Goal: Check status: Check status

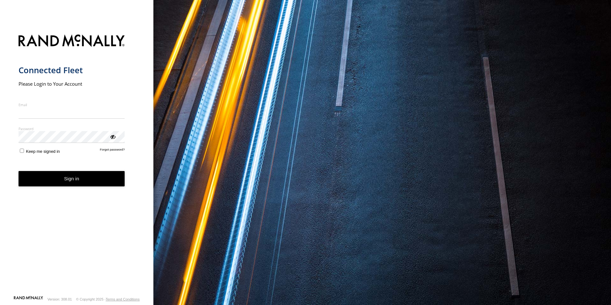
type input "**********"
click at [74, 184] on button "Sign in" at bounding box center [72, 179] width 106 height 16
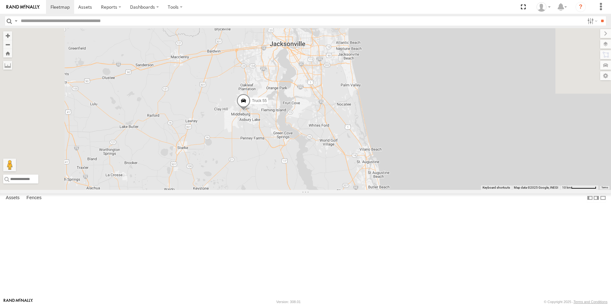
drag, startPoint x: 349, startPoint y: 97, endPoint x: 389, endPoint y: 247, distance: 155.1
click at [389, 190] on div "truck 77 TRUCK 75 Truck 55 TRUCK 58 TRUCK 99 5 TRUCK 85 TRUCK 49" at bounding box center [305, 109] width 611 height 162
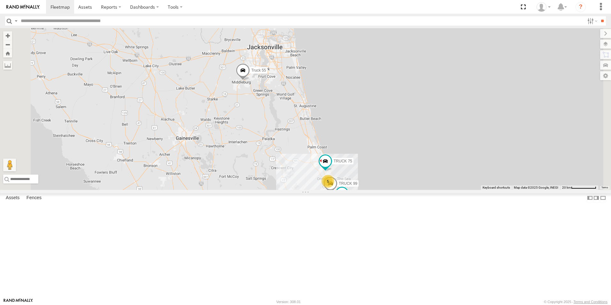
drag, startPoint x: 418, startPoint y: 192, endPoint x: 386, endPoint y: 136, distance: 64.1
click at [386, 136] on div "truck 77 TRUCK 75 Truck 55 TRUCK 58 TRUCK 99 TRUCK 85 TRUCK 49 5" at bounding box center [305, 109] width 611 height 162
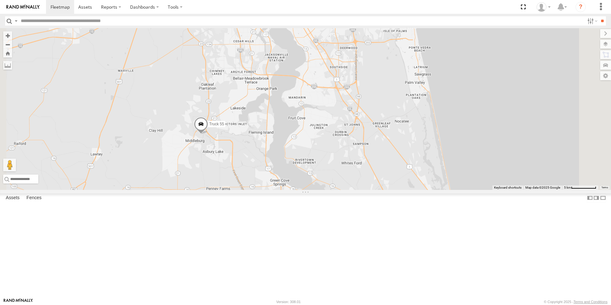
drag, startPoint x: 343, startPoint y: 111, endPoint x: 301, endPoint y: 276, distance: 171.1
click at [301, 190] on div "truck 77 Truck 55 TRUCK 58 TRUCK 85 TRUCK 49 TRUCK 75 TRUCK 99" at bounding box center [305, 109] width 611 height 162
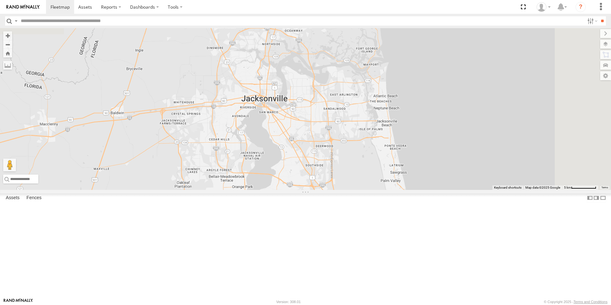
drag, startPoint x: 409, startPoint y: 119, endPoint x: 385, endPoint y: 219, distance: 103.0
click at [385, 190] on div "truck 77 Truck 55 TRUCK 58 TRUCK 85 TRUCK 49 TRUCK 75 TRUCK 99" at bounding box center [305, 109] width 611 height 162
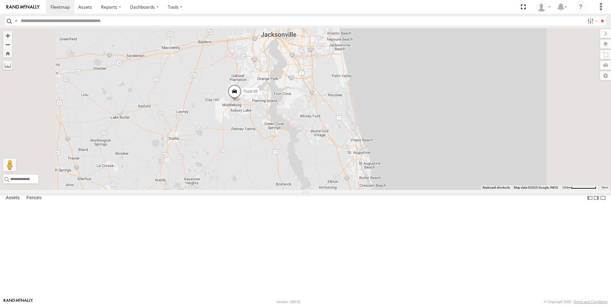
drag, startPoint x: 364, startPoint y: 242, endPoint x: 355, endPoint y: 162, distance: 80.8
click at [355, 162] on div "truck 77 Truck 55 TRUCK 58 TRUCK 85 TRUCK 49 TRUCK 75 TRUCK 99" at bounding box center [305, 109] width 611 height 162
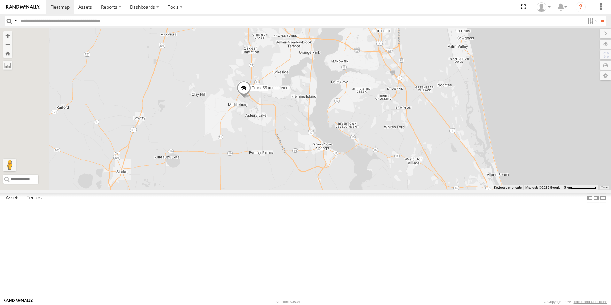
drag, startPoint x: 331, startPoint y: 174, endPoint x: 439, endPoint y: 213, distance: 114.8
click at [439, 190] on div "truck 77 Truck 55 TRUCK 58 TRUCK 85 TRUCK 49 TRUCK 75 TRUCK 99" at bounding box center [305, 109] width 611 height 162
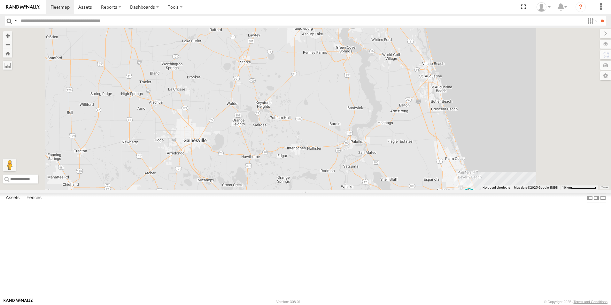
drag, startPoint x: 319, startPoint y: 246, endPoint x: 325, endPoint y: 140, distance: 106.3
click at [325, 140] on div "truck 77 Truck 55 TRUCK 58 TRUCK 85 TRUCK 49 TRUCK 75 TRUCK 99" at bounding box center [305, 109] width 611 height 162
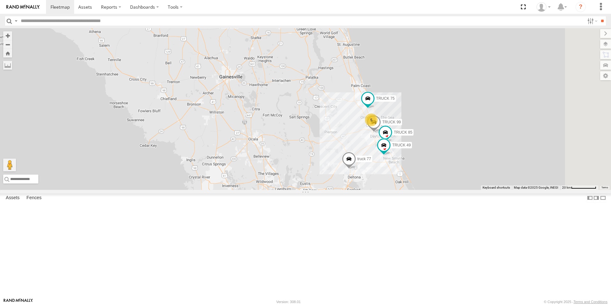
drag, startPoint x: 365, startPoint y: 228, endPoint x: 356, endPoint y: 147, distance: 81.8
click at [356, 147] on div "truck 77 Truck 55 TRUCK 58 TRUCK 85 TRUCK 49 TRUCK 75 TRUCK 99 5" at bounding box center [305, 109] width 611 height 162
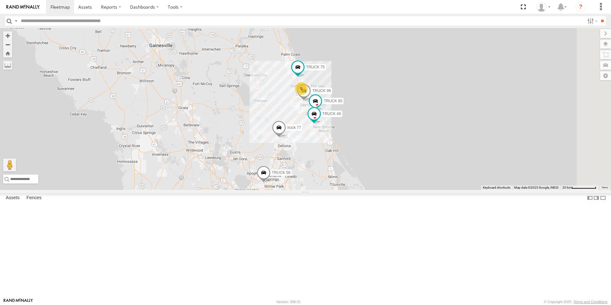
drag, startPoint x: 375, startPoint y: 175, endPoint x: 305, endPoint y: 143, distance: 77.0
click at [305, 143] on div "truck 77 Truck 55 TRUCK 58 TRUCK 85 TRUCK 49 TRUCK 75 TRUCK 99 5" at bounding box center [305, 109] width 611 height 162
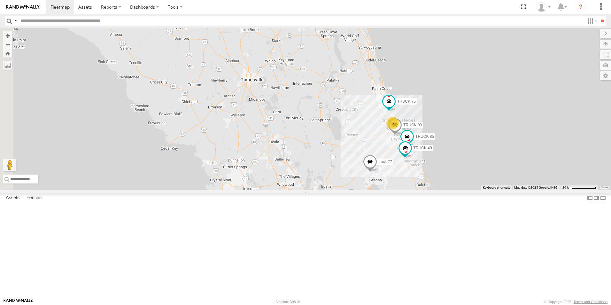
drag, startPoint x: 285, startPoint y: 157, endPoint x: 379, endPoint y: 193, distance: 100.7
click at [379, 190] on div "truck 77 Truck 55 TRUCK 58 TRUCK 85 TRUCK 49 TRUCK 75 TRUCK 99 5" at bounding box center [305, 109] width 611 height 162
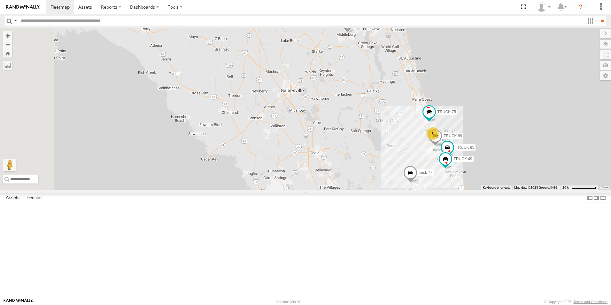
drag, startPoint x: 407, startPoint y: 162, endPoint x: 448, endPoint y: 173, distance: 42.4
click at [448, 173] on div "truck 77 Truck 55 TRUCK 58 TRUCK 85 TRUCK 49 TRUCK 75 TRUCK 99 5" at bounding box center [305, 109] width 611 height 162
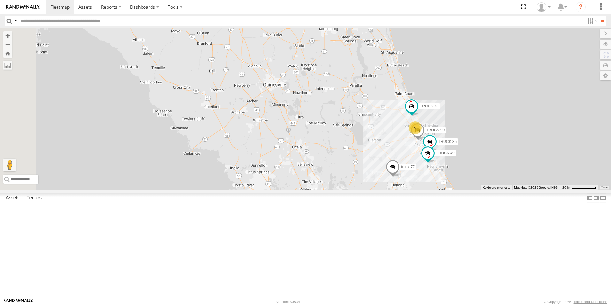
drag, startPoint x: 450, startPoint y: 171, endPoint x: 432, endPoint y: 164, distance: 18.7
click at [432, 164] on div "truck 77 Truck 55 TRUCK 58 TRUCK 85 TRUCK 49 TRUCK 75 TRUCK 99 5" at bounding box center [305, 109] width 611 height 162
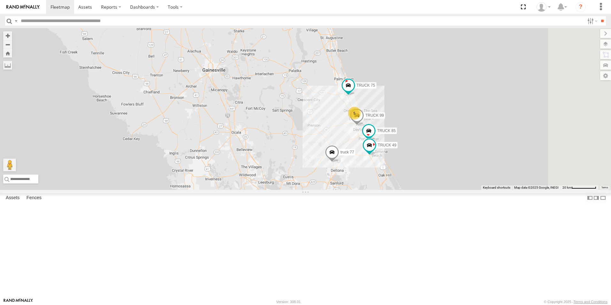
drag, startPoint x: 447, startPoint y: 197, endPoint x: 386, endPoint y: 182, distance: 63.1
click at [386, 182] on div "truck 77 Truck 55 TRUCK 58 TRUCK 85 TRUCK 49 TRUCK 75 TRUCK 99 5" at bounding box center [305, 109] width 611 height 162
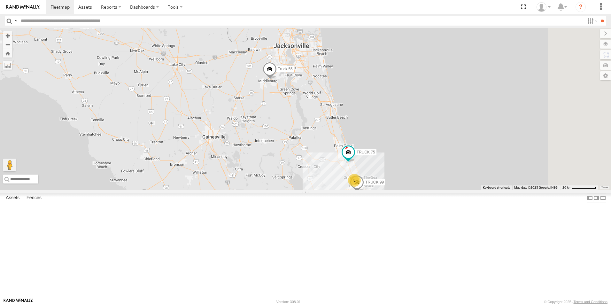
drag, startPoint x: 507, startPoint y: 147, endPoint x: 507, endPoint y: 215, distance: 67.5
click at [507, 190] on div "truck 77 Truck 55 TRUCK 58 TRUCK 85 TRUCK 49 TRUCK 75 TRUCK 99 5" at bounding box center [305, 109] width 611 height 162
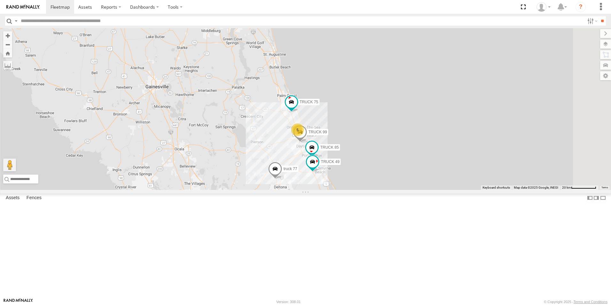
drag, startPoint x: 358, startPoint y: 184, endPoint x: 294, endPoint y: 115, distance: 93.5
click at [294, 115] on div "truck 77 Truck 55 TRUCK 58 5 TRUCK 85 TRUCK 49 TRUCK 75 TRUCK 99" at bounding box center [305, 109] width 611 height 162
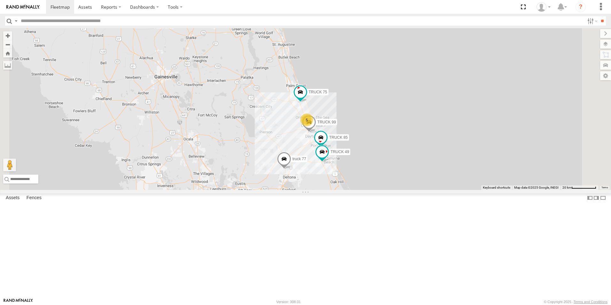
drag, startPoint x: 458, startPoint y: 177, endPoint x: 467, endPoint y: 167, distance: 12.9
click at [467, 167] on div "truck 77 Truck 55 TRUCK 58 5 TRUCK 85 TRUCK 49 TRUCK 75 TRUCK 99" at bounding box center [305, 109] width 611 height 162
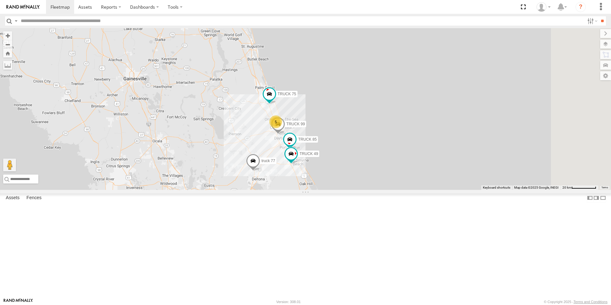
drag, startPoint x: 467, startPoint y: 164, endPoint x: 435, endPoint y: 165, distance: 32.3
click at [435, 165] on div "truck 77 Truck 55 TRUCK 58 5 TRUCK 85 TRUCK 49 TRUCK 75 TRUCK 99" at bounding box center [305, 109] width 611 height 162
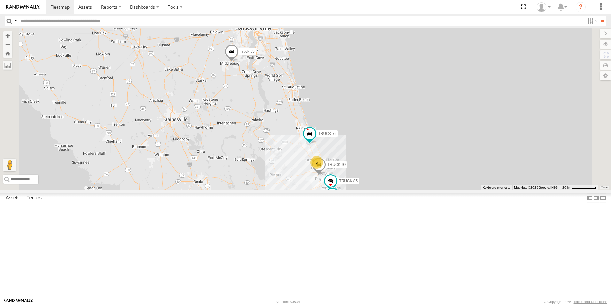
drag, startPoint x: 299, startPoint y: 159, endPoint x: 340, endPoint y: 201, distance: 58.3
click at [340, 190] on div "truck 77 Truck 55 TRUCK 58 5 TRUCK 85 TRUCK 49 TRUCK 75 TRUCK 99" at bounding box center [305, 109] width 611 height 162
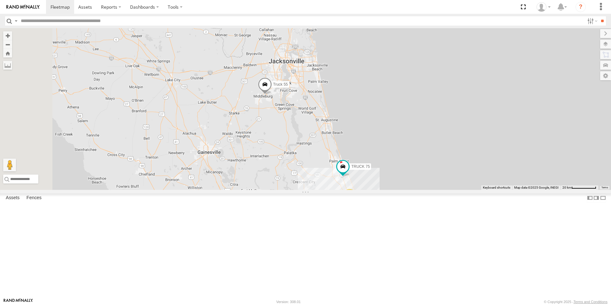
drag, startPoint x: 345, startPoint y: 147, endPoint x: 377, endPoint y: 207, distance: 67.2
click at [377, 190] on div "truck 77 Truck 55 TRUCK 58 TRUCK 85 TRUCK 49 TRUCK 75 TRUCK 99 5" at bounding box center [305, 109] width 611 height 162
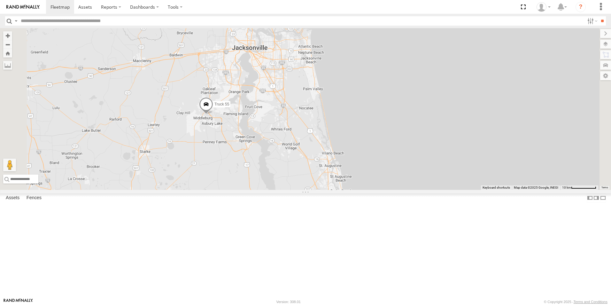
drag, startPoint x: 405, startPoint y: 115, endPoint x: 378, endPoint y: 195, distance: 83.9
click at [378, 190] on div "truck 77 Truck 55 TRUCK 58 TRUCK 85 TRUCK 49 TRUCK 75 TRUCK 99 5" at bounding box center [305, 109] width 611 height 162
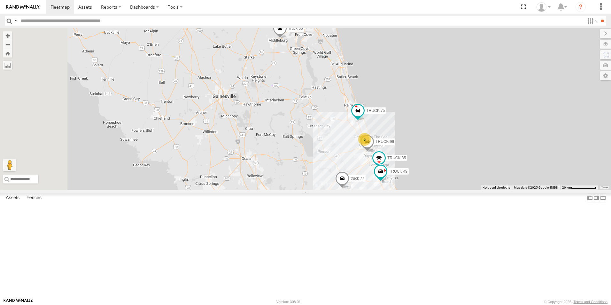
drag, startPoint x: 337, startPoint y: 220, endPoint x: 365, endPoint y: 130, distance: 95.0
click at [365, 130] on div "truck 77 Truck 55 TRUCK 58 TRUCK 85 TRUCK 49 TRUCK 75 TRUCK 99 5" at bounding box center [305, 109] width 611 height 162
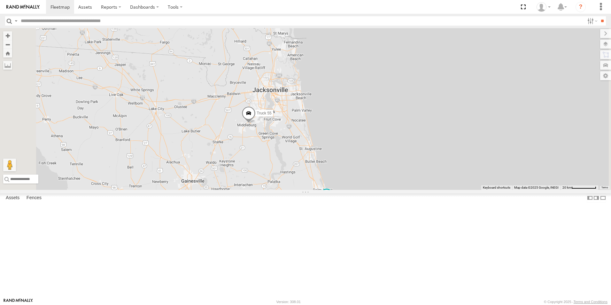
drag, startPoint x: 366, startPoint y: 132, endPoint x: 334, endPoint y: 218, distance: 91.6
click at [334, 190] on div "truck 77 Truck 55 TRUCK 58 TRUCK 85 TRUCK 49 TRUCK 75 TRUCK 99 5" at bounding box center [305, 109] width 611 height 162
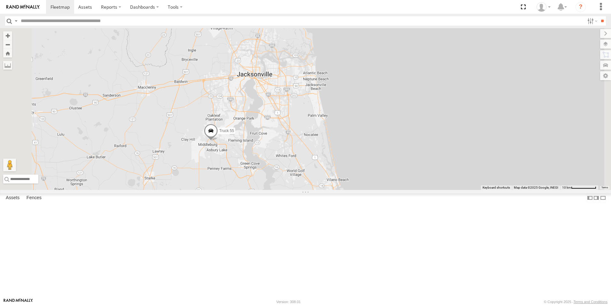
drag, startPoint x: 405, startPoint y: 158, endPoint x: 384, endPoint y: 218, distance: 64.0
click at [384, 190] on div "truck 77 Truck 55 TRUCK 58 TRUCK 85 TRUCK 49 TRUCK 75 TRUCK 99" at bounding box center [305, 109] width 611 height 162
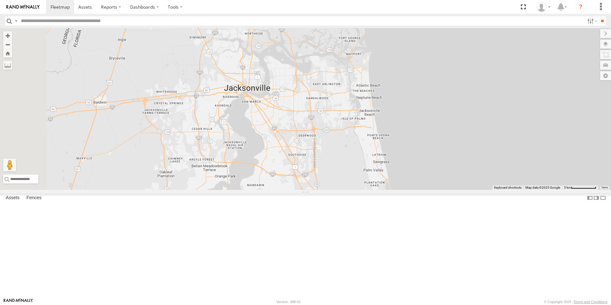
drag, startPoint x: 305, startPoint y: 75, endPoint x: 347, endPoint y: 179, distance: 112.4
click at [347, 179] on div "truck 77 Truck 55 TRUCK 58 TRUCK 85 TRUCK 49 TRUCK 75 TRUCK 99" at bounding box center [305, 109] width 611 height 162
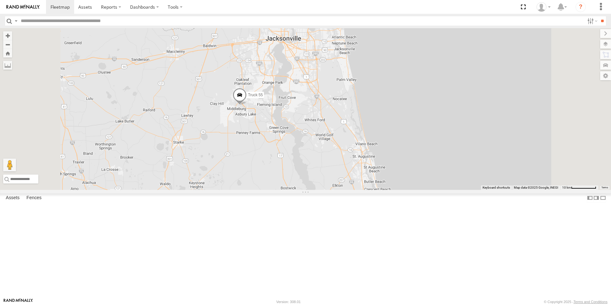
drag, startPoint x: 403, startPoint y: 251, endPoint x: 391, endPoint y: 159, distance: 93.5
click at [391, 159] on div "truck 77 Truck 55 TRUCK 58 TRUCK 85 TRUCK 49 TRUCK 75 TRUCK 99" at bounding box center [305, 109] width 611 height 162
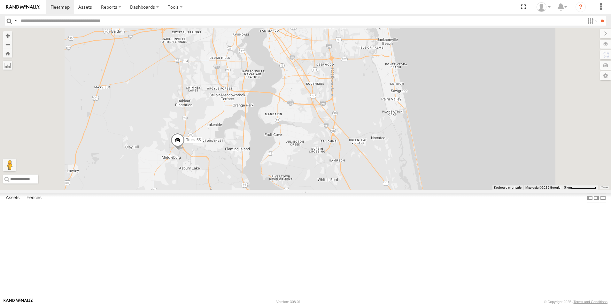
drag, startPoint x: 382, startPoint y: 130, endPoint x: 391, endPoint y: 176, distance: 46.9
click at [391, 176] on div "truck 77 Truck 55 TRUCK 58 TRUCK 85 TRUCK 49 TRUCK 75 TRUCK 99" at bounding box center [305, 109] width 611 height 162
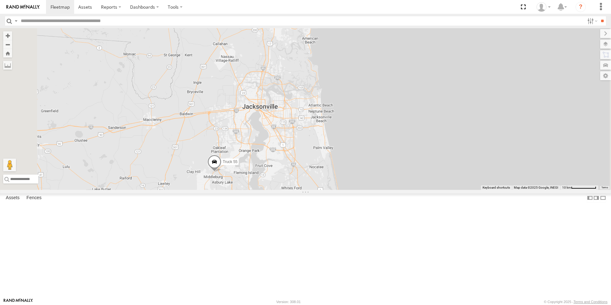
drag, startPoint x: 417, startPoint y: 157, endPoint x: 376, endPoint y: 205, distance: 63.3
click at [376, 190] on div "Truck 55" at bounding box center [305, 109] width 611 height 162
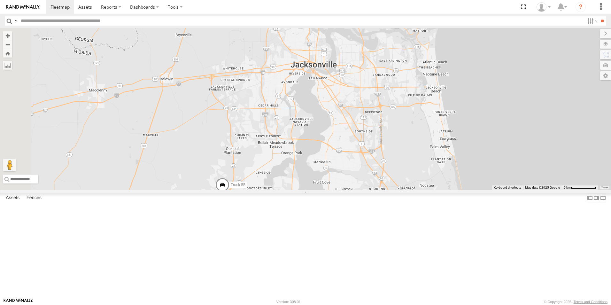
drag, startPoint x: 357, startPoint y: 184, endPoint x: 459, endPoint y: 176, distance: 102.3
click at [459, 176] on div "Truck 55" at bounding box center [305, 109] width 611 height 162
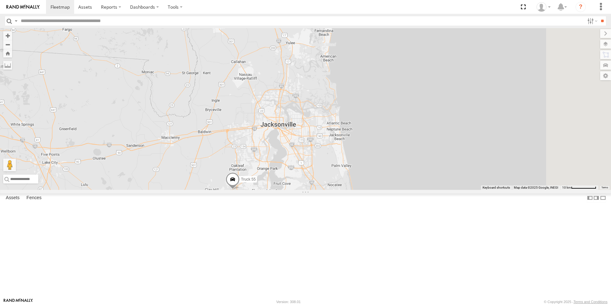
drag, startPoint x: 449, startPoint y: 166, endPoint x: 379, endPoint y: 197, distance: 76.2
click at [379, 190] on div "Truck 55" at bounding box center [305, 109] width 611 height 162
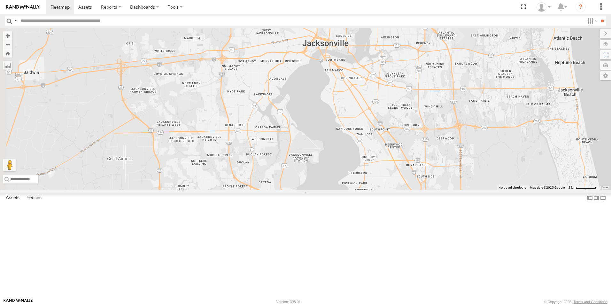
drag, startPoint x: 375, startPoint y: 134, endPoint x: 481, endPoint y: 111, distance: 108.1
click at [481, 111] on div "Truck 55" at bounding box center [305, 109] width 611 height 162
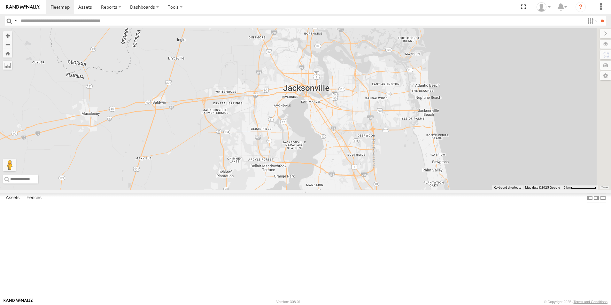
drag, startPoint x: 433, startPoint y: 170, endPoint x: 375, endPoint y: 208, distance: 69.3
click at [375, 190] on div "Truck 55" at bounding box center [305, 109] width 611 height 162
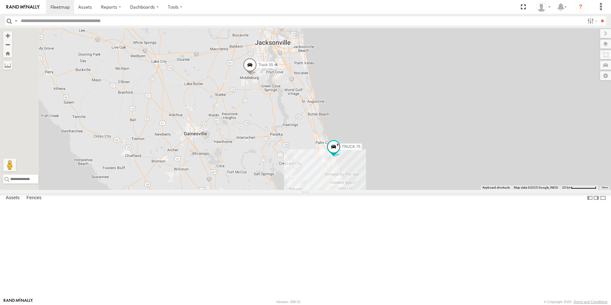
drag, startPoint x: 383, startPoint y: 264, endPoint x: 359, endPoint y: 172, distance: 95.6
click at [359, 172] on div "Truck 55 TRUCK 75" at bounding box center [305, 109] width 611 height 162
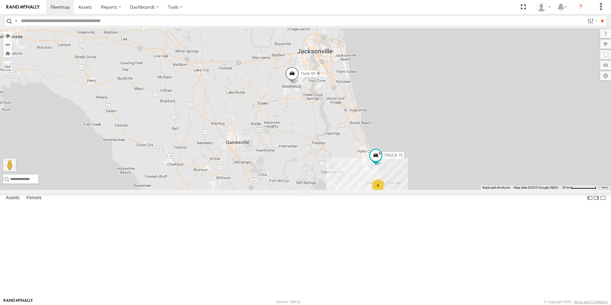
drag, startPoint x: 431, startPoint y: 128, endPoint x: 475, endPoint y: 136, distance: 44.0
click at [475, 136] on div "Truck 55 TRUCK 75 6 truck 77 TRUCK 85 TRUCK 49" at bounding box center [305, 109] width 611 height 162
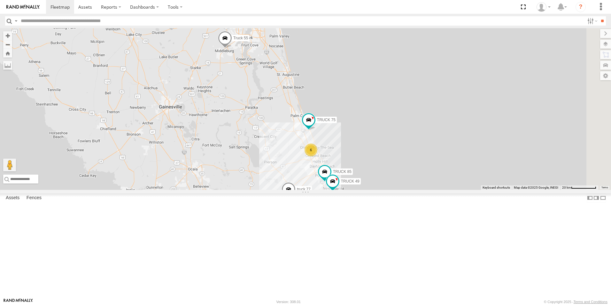
drag, startPoint x: 463, startPoint y: 171, endPoint x: 394, endPoint y: 136, distance: 77.8
click at [394, 136] on div "Truck 55 TRUCK 75 truck 77 TRUCK 85 TRUCK 49 6" at bounding box center [305, 109] width 611 height 162
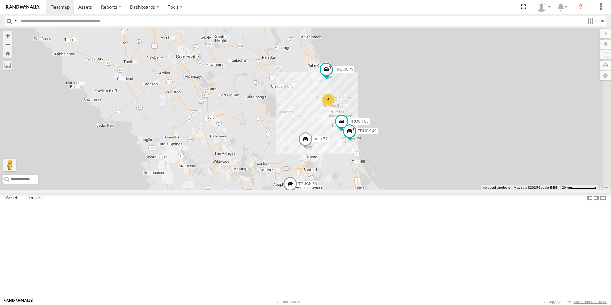
drag, startPoint x: 357, startPoint y: 198, endPoint x: 374, endPoint y: 147, distance: 53.5
click at [374, 147] on div "Truck 55 TRUCK 75 truck 77 TRUCK 85 TRUCK 49 6 TRUCK 58" at bounding box center [305, 109] width 611 height 162
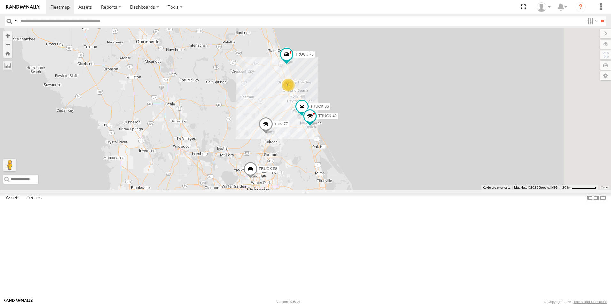
drag, startPoint x: 461, startPoint y: 269, endPoint x: 419, endPoint y: 252, distance: 45.1
click at [419, 190] on div "Truck 55 TRUCK 75 truck 77 TRUCK 85 TRUCK 49 6 TRUCK 58" at bounding box center [305, 109] width 611 height 162
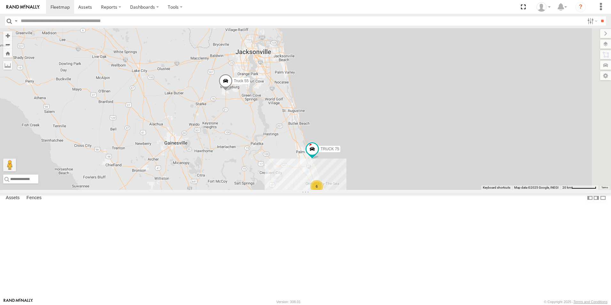
drag, startPoint x: 288, startPoint y: 118, endPoint x: 317, endPoint y: 221, distance: 106.4
click at [317, 190] on div "truck 77 TRUCK 85 TRUCK 49 TRUCK 75 Truck 55 TRUCK 58 6" at bounding box center [305, 109] width 611 height 162
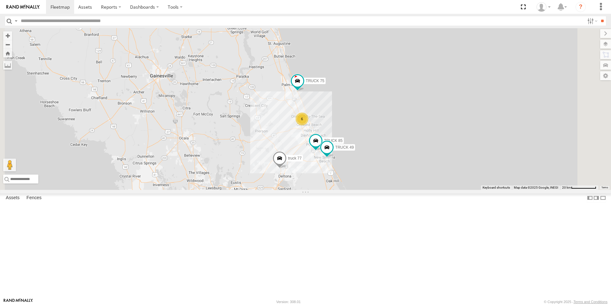
drag, startPoint x: 344, startPoint y: 206, endPoint x: 332, endPoint y: 147, distance: 60.5
click at [332, 147] on div "truck 77 TRUCK 75 Truck 55 TRUCK 58 6 TRUCK 85 TRUCK 49" at bounding box center [305, 109] width 611 height 162
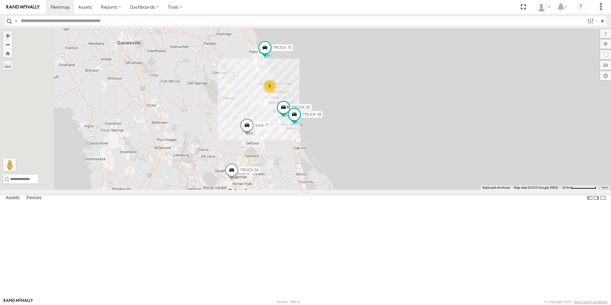
drag, startPoint x: 390, startPoint y: 222, endPoint x: 412, endPoint y: 149, distance: 76.4
click at [412, 149] on div "truck 77 TRUCK 75 Truck 55 TRUCK 58 6 TRUCK 85 TRUCK 49" at bounding box center [305, 109] width 611 height 162
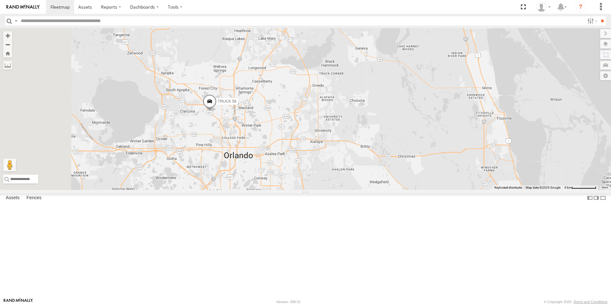
drag, startPoint x: 252, startPoint y: 209, endPoint x: 465, endPoint y: 151, distance: 221.0
click at [465, 151] on div "truck 77 TRUCK 85 TRUCK 49 TRUCK 75 Truck 55 TRUCK 58" at bounding box center [305, 109] width 611 height 162
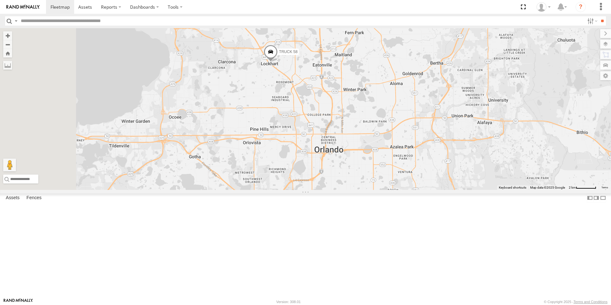
drag, startPoint x: 347, startPoint y: 203, endPoint x: 447, endPoint y: 148, distance: 113.6
click at [447, 148] on div "truck 77 TRUCK 85 TRUCK 49 TRUCK 75 Truck 55 TRUCK 58" at bounding box center [305, 109] width 611 height 162
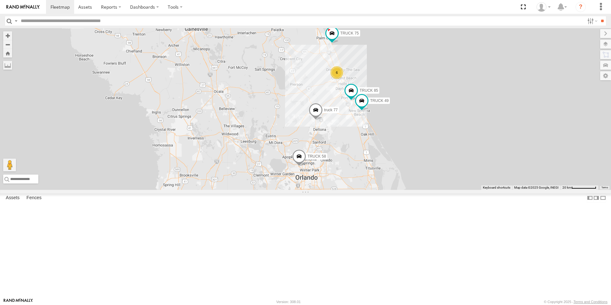
drag, startPoint x: 479, startPoint y: 102, endPoint x: 420, endPoint y: 182, distance: 99.1
click at [420, 182] on div "truck 77 TRUCK 85 TRUCK 49 TRUCK 75 Truck 55 TRUCK 58 6" at bounding box center [305, 109] width 611 height 162
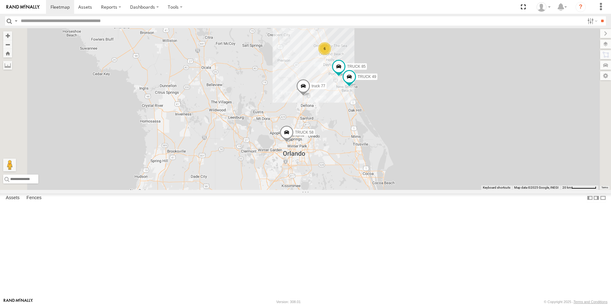
drag, startPoint x: 412, startPoint y: 227, endPoint x: 439, endPoint y: 207, distance: 33.5
click at [439, 190] on div "truck 77 TRUCK 85 TRUCK 49 TRUCK 75 Truck 55 TRUCK 58 6" at bounding box center [305, 109] width 611 height 162
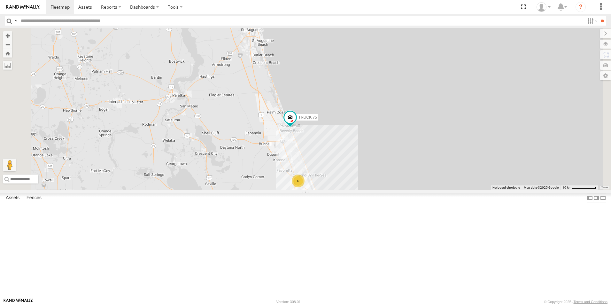
drag, startPoint x: 406, startPoint y: 81, endPoint x: 424, endPoint y: 218, distance: 138.3
click at [424, 190] on div "truck 77 TRUCK 75 Truck 55 TRUCK 58 6 TRUCK 85 TRUCK 49" at bounding box center [305, 109] width 611 height 162
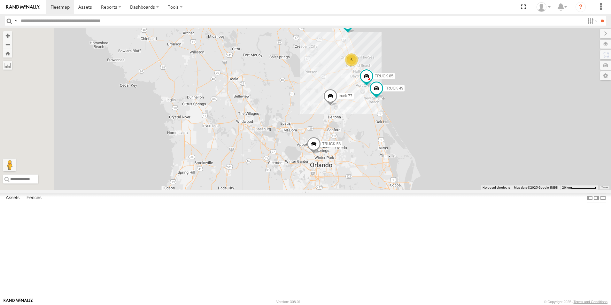
drag, startPoint x: 429, startPoint y: 203, endPoint x: 458, endPoint y: 95, distance: 111.5
click at [458, 95] on div "truck 77 TRUCK 75 Truck 55 TRUCK 58 TRUCK 85 TRUCK 49 6" at bounding box center [305, 109] width 611 height 162
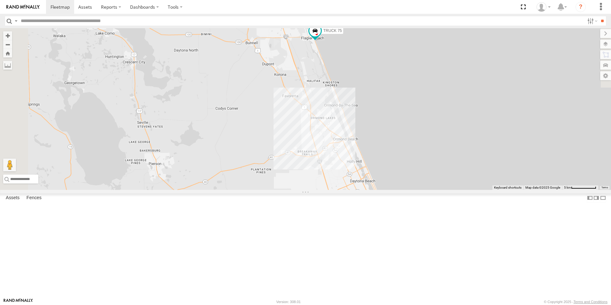
drag, startPoint x: 416, startPoint y: 101, endPoint x: 502, endPoint y: 268, distance: 187.8
click at [502, 190] on div "truck 77 TRUCK 85 TRUCK 49 TRUCK 75 TRUCK 58" at bounding box center [305, 109] width 611 height 162
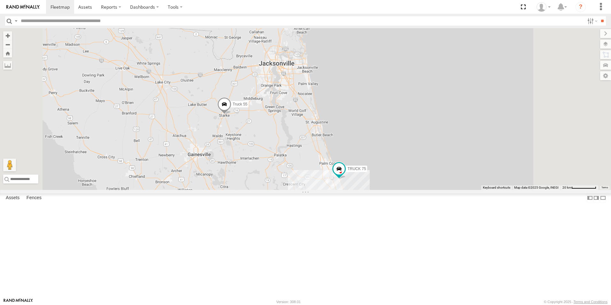
drag, startPoint x: 332, startPoint y: 115, endPoint x: 318, endPoint y: 188, distance: 74.3
click at [318, 188] on div "truck 77 TRUCK 85 TRUCK 49 TRUCK 75 Truck 55 TRUCK 58 6" at bounding box center [305, 109] width 611 height 162
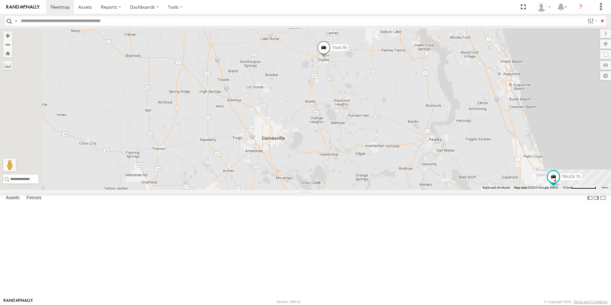
drag, startPoint x: 331, startPoint y: 190, endPoint x: 473, endPoint y: 145, distance: 149.6
click at [473, 145] on div "truck 77 TRUCK 85 TRUCK 49 TRUCK 75 Truck 55 TRUCK 58" at bounding box center [305, 109] width 611 height 162
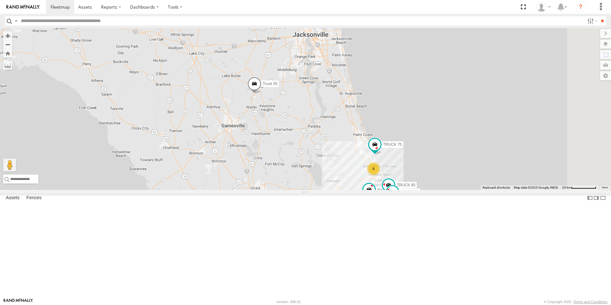
drag, startPoint x: 450, startPoint y: 167, endPoint x: 348, endPoint y: 178, distance: 102.0
click at [348, 178] on div "truck 77 TRUCK 85 TRUCK 49 TRUCK 75 Truck 55 6" at bounding box center [305, 109] width 611 height 162
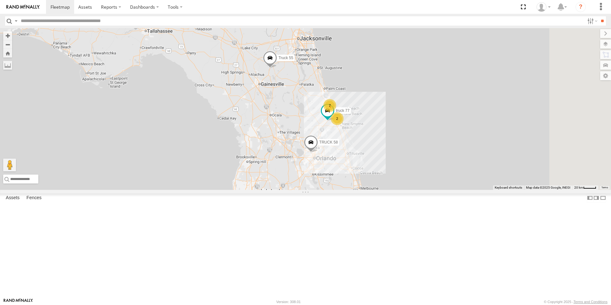
drag, startPoint x: 497, startPoint y: 249, endPoint x: 423, endPoint y: 189, distance: 95.7
click at [423, 189] on div "truck 77 Truck 55 TRUCK 58 7 2" at bounding box center [305, 109] width 611 height 162
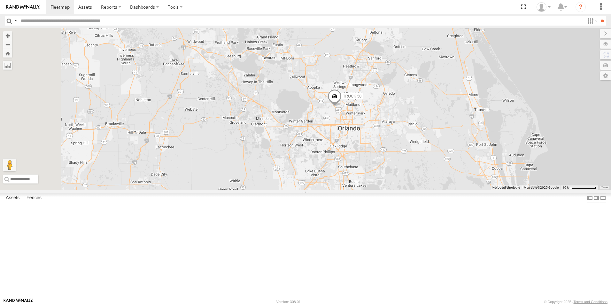
drag, startPoint x: 297, startPoint y: 201, endPoint x: 475, endPoint y: 272, distance: 190.9
click at [475, 190] on div "Truck 55 TRUCK 58" at bounding box center [305, 109] width 611 height 162
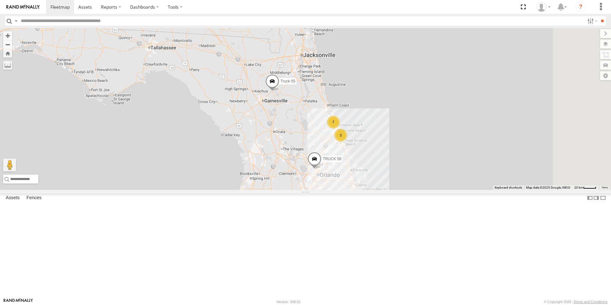
drag, startPoint x: 432, startPoint y: 211, endPoint x: 368, endPoint y: 192, distance: 66.9
click at [368, 190] on div "Truck 55 TRUCK 58 7 3" at bounding box center [305, 109] width 611 height 162
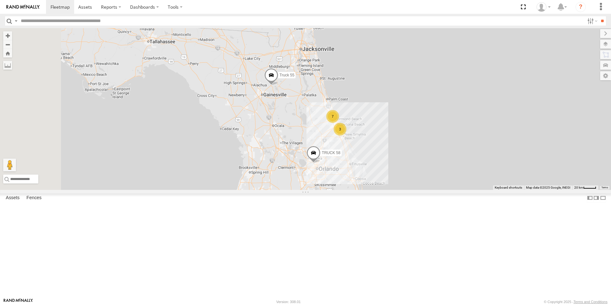
drag, startPoint x: 368, startPoint y: 227, endPoint x: 414, endPoint y: 237, distance: 47.0
click at [414, 190] on div "Truck 55 TRUCK 58 7 3" at bounding box center [305, 109] width 611 height 162
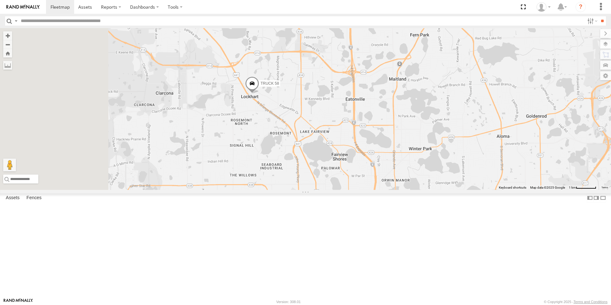
drag, startPoint x: 204, startPoint y: 154, endPoint x: 377, endPoint y: 174, distance: 173.6
click at [377, 174] on div "Truck 55 TRUCK 58 TRUCK 99 TRUCK 85 TRUCK 49 TRUCK 75" at bounding box center [305, 109] width 611 height 162
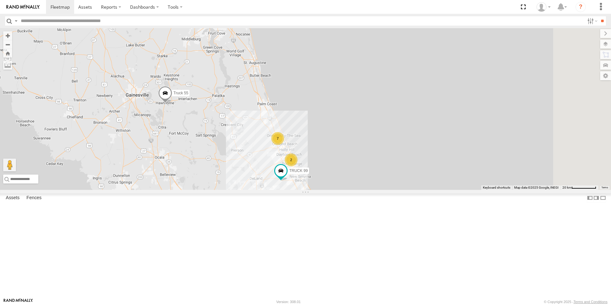
drag, startPoint x: 404, startPoint y: 124, endPoint x: 350, endPoint y: 240, distance: 128.4
click at [350, 190] on div "Truck 55 TRUCK 58 TRUCK 99 7 2" at bounding box center [305, 109] width 611 height 162
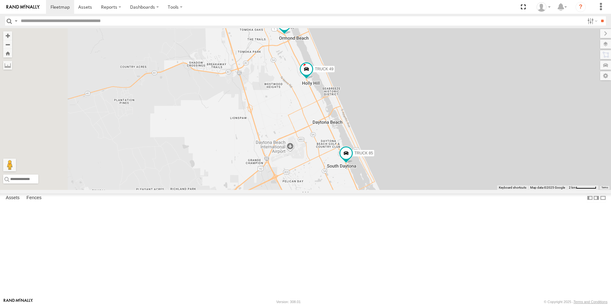
drag, startPoint x: 266, startPoint y: 170, endPoint x: 419, endPoint y: 172, distance: 153.2
click at [419, 172] on div "Truck 55 TRUCK 58 TRUCK 99 TRUCK 85 TRUCK 49 TRUCK 75 5" at bounding box center [305, 109] width 611 height 162
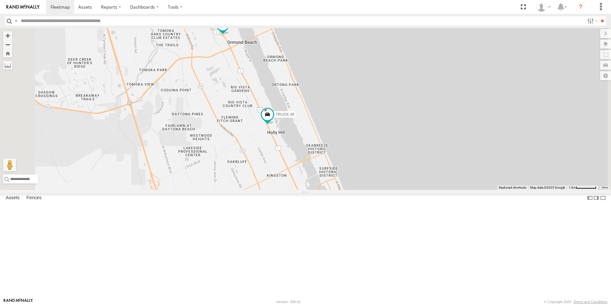
drag, startPoint x: 407, startPoint y: 142, endPoint x: 400, endPoint y: 228, distance: 86.9
click at [400, 190] on div "Truck 55 TRUCK 58 TRUCK 99 TRUCK 85 TRUCK 49 TRUCK 75 Truck 50" at bounding box center [305, 109] width 611 height 162
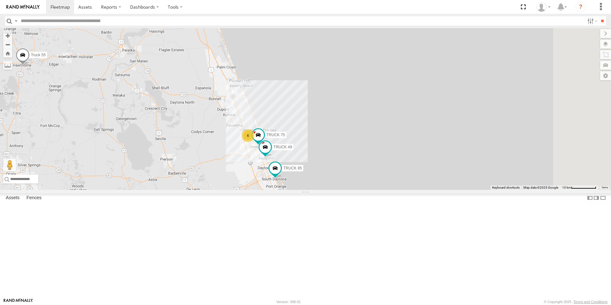
drag, startPoint x: 469, startPoint y: 242, endPoint x: 413, endPoint y: 241, distance: 56.3
click at [413, 190] on div "Truck 55 TRUCK 58 TRUCK 99 TRUCK 85 TRUCK 49 TRUCK 75 6" at bounding box center [305, 109] width 611 height 162
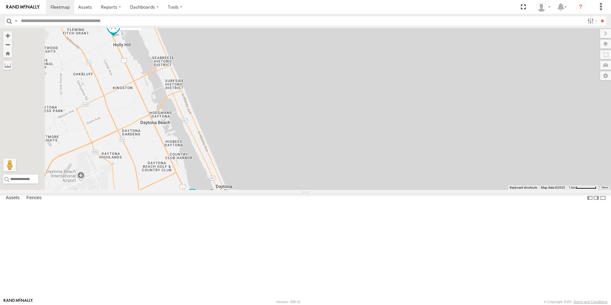
drag, startPoint x: 214, startPoint y: 134, endPoint x: 557, endPoint y: 199, distance: 349.0
click at [557, 190] on div "Truck 55 TRUCK 58 TRUCK 99 TRUCK 85 TRUCK 49 TRUCK 75" at bounding box center [305, 109] width 611 height 162
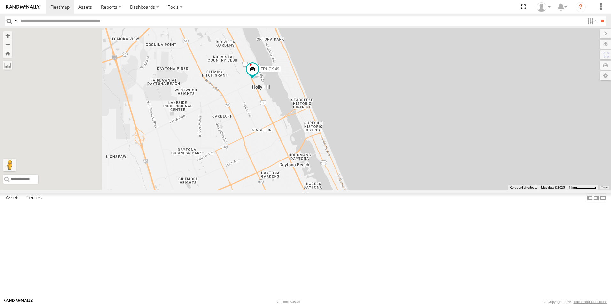
drag, startPoint x: 393, startPoint y: 189, endPoint x: 520, endPoint y: 221, distance: 131.5
click at [520, 190] on div "Truck 55 TRUCK 58 TRUCK 99 TRUCK 85 TRUCK 49 TRUCK 75" at bounding box center [305, 109] width 611 height 162
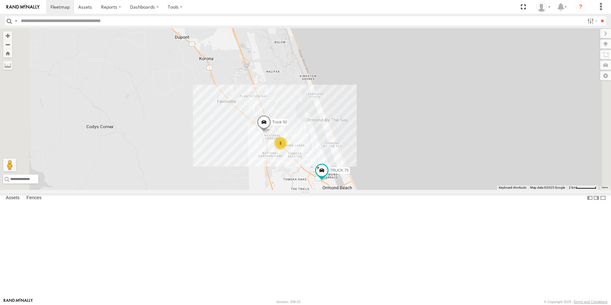
drag, startPoint x: 330, startPoint y: 126, endPoint x: 322, endPoint y: 233, distance: 107.4
click at [322, 190] on div "Truck 55 TRUCK 58 TRUCK 99 TRUCK 85 TRUCK 49 TRUCK 75 5 Truck 50" at bounding box center [305, 109] width 611 height 162
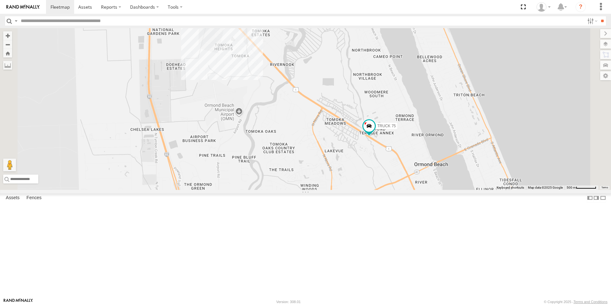
drag, startPoint x: 366, startPoint y: 126, endPoint x: 374, endPoint y: 8, distance: 118.0
click at [374, 8] on body at bounding box center [305, 152] width 611 height 305
click at [0, 0] on div "TRUCK 30" at bounding box center [0, 0] width 0 height 0
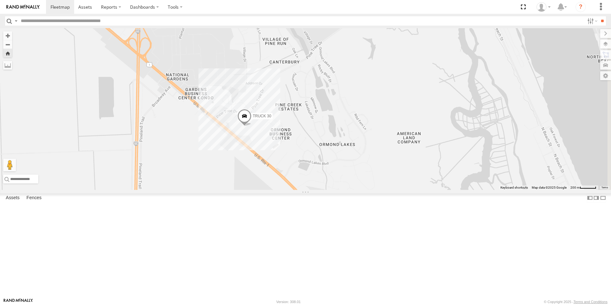
drag, startPoint x: 457, startPoint y: 190, endPoint x: 356, endPoint y: 201, distance: 101.3
click at [356, 190] on div "TRUCK 30" at bounding box center [305, 109] width 611 height 162
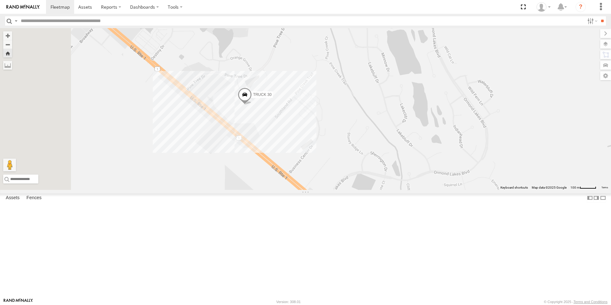
drag, startPoint x: 294, startPoint y: 175, endPoint x: 392, endPoint y: 186, distance: 98.6
click at [392, 186] on div "TRUCK 30" at bounding box center [305, 109] width 611 height 162
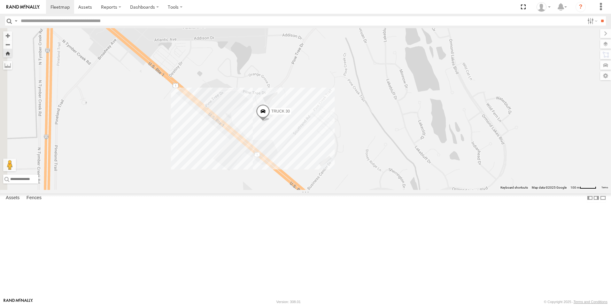
drag, startPoint x: 294, startPoint y: 189, endPoint x: 369, endPoint y: 192, distance: 75.5
click at [369, 190] on div "TRUCK 30" at bounding box center [305, 109] width 611 height 162
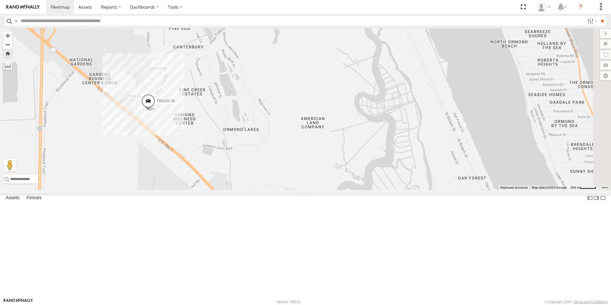
drag, startPoint x: 393, startPoint y: 250, endPoint x: 264, endPoint y: 232, distance: 130.8
click at [264, 190] on div "TRUCK 30" at bounding box center [305, 109] width 611 height 162
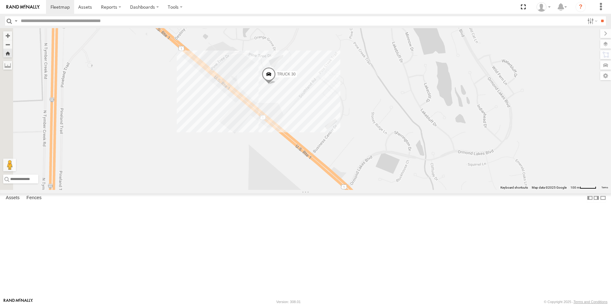
drag, startPoint x: 280, startPoint y: 197, endPoint x: 498, endPoint y: 244, distance: 223.2
click at [498, 190] on div "TRUCK 30" at bounding box center [305, 109] width 611 height 162
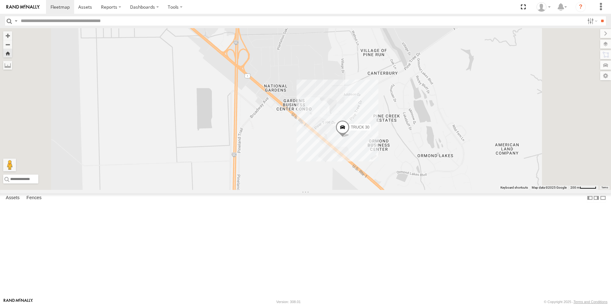
click at [0, 0] on div "All Assets" at bounding box center [0, 0] width 0 height 0
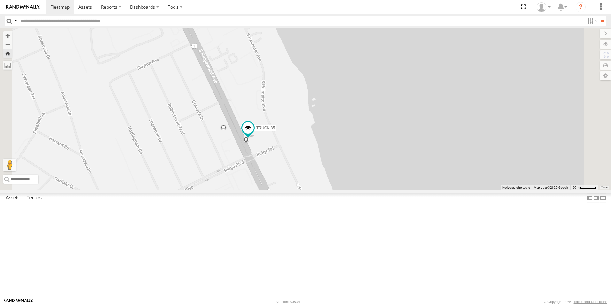
drag, startPoint x: 430, startPoint y: 207, endPoint x: 364, endPoint y: 214, distance: 66.6
click at [364, 190] on div "TRUCK 85" at bounding box center [305, 109] width 611 height 162
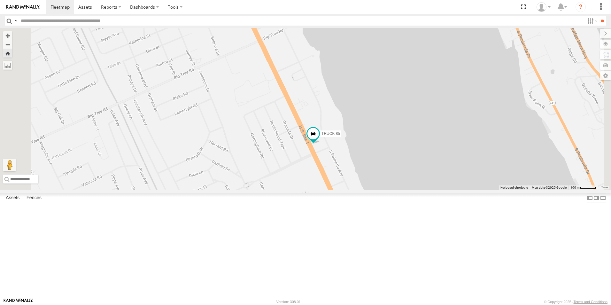
drag, startPoint x: 339, startPoint y: 212, endPoint x: 405, endPoint y: 222, distance: 66.8
click at [405, 190] on div "TRUCK 85" at bounding box center [305, 109] width 611 height 162
